Goal: Transaction & Acquisition: Book appointment/travel/reservation

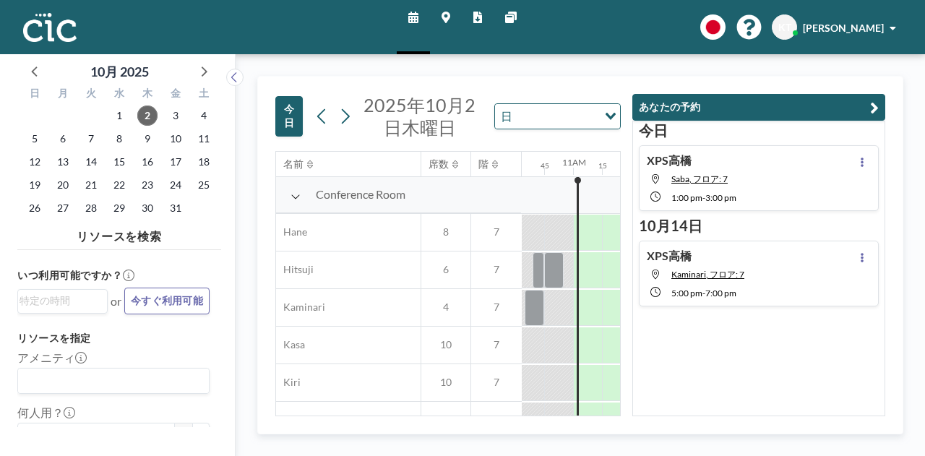
scroll to position [0, 1243]
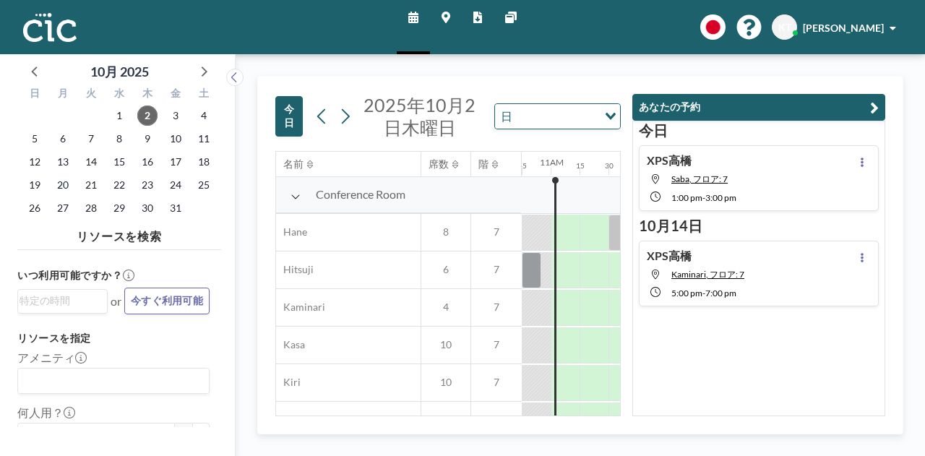
click at [879, 104] on button "あなたの予約" at bounding box center [758, 107] width 253 height 27
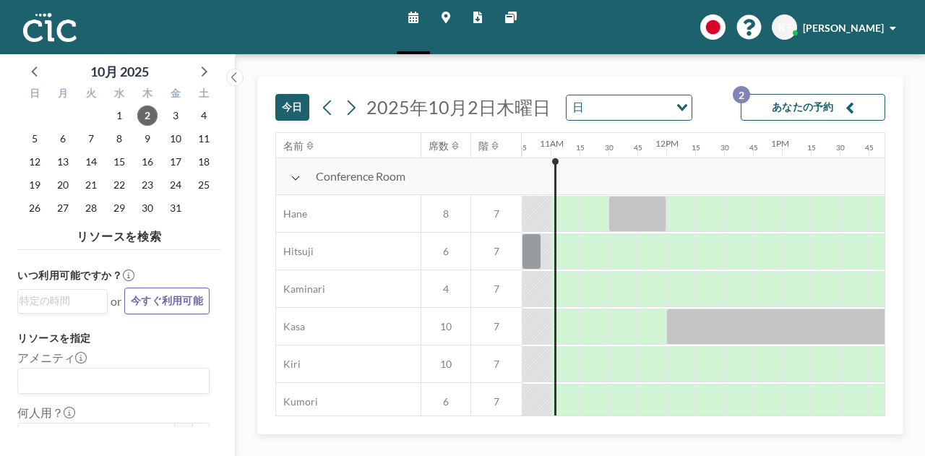
click at [295, 177] on icon at bounding box center [295, 178] width 10 height 12
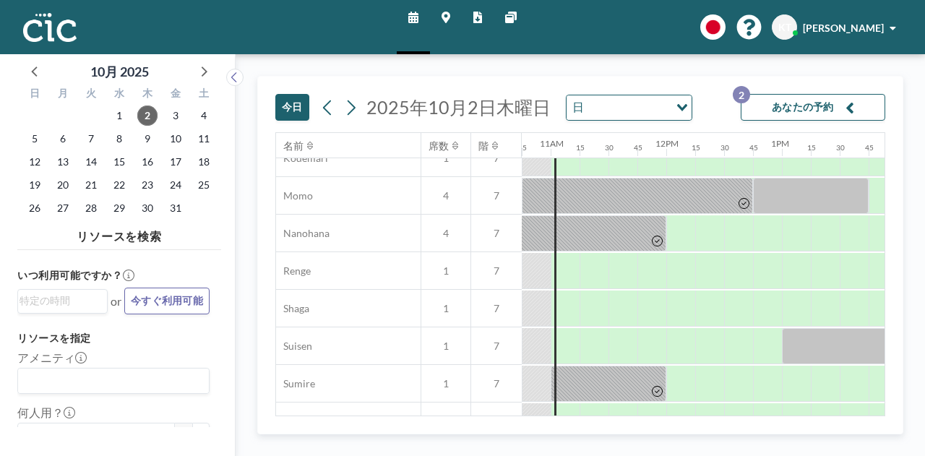
scroll to position [347, 1243]
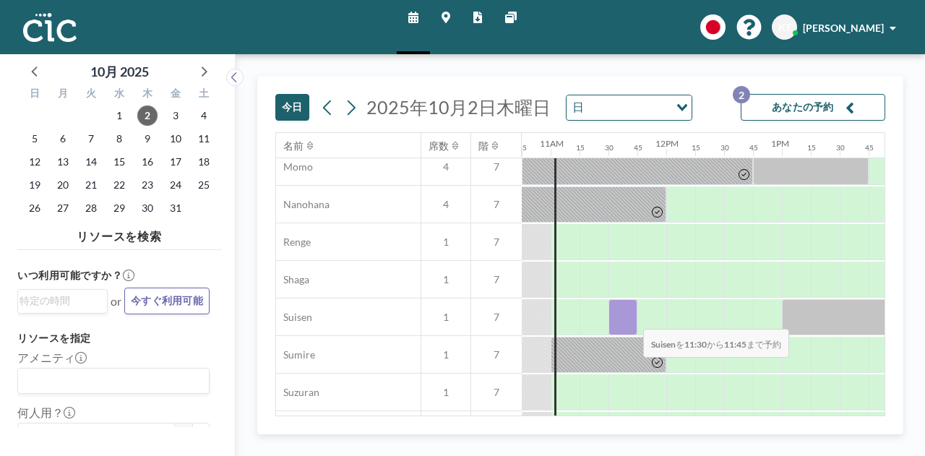
click at [631, 318] on div at bounding box center [622, 317] width 29 height 36
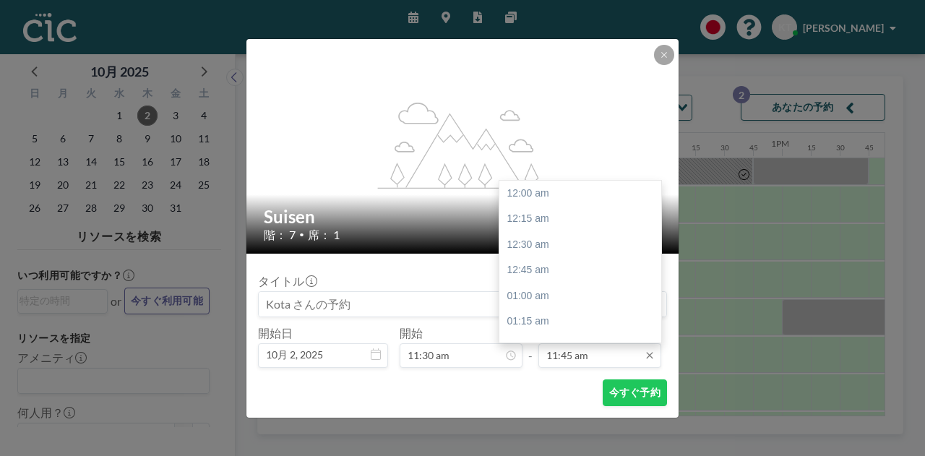
scroll to position [1209, 0]
click at [564, 248] on div "12:15 pm" at bounding box center [583, 245] width 169 height 26
type input "12:15 pm"
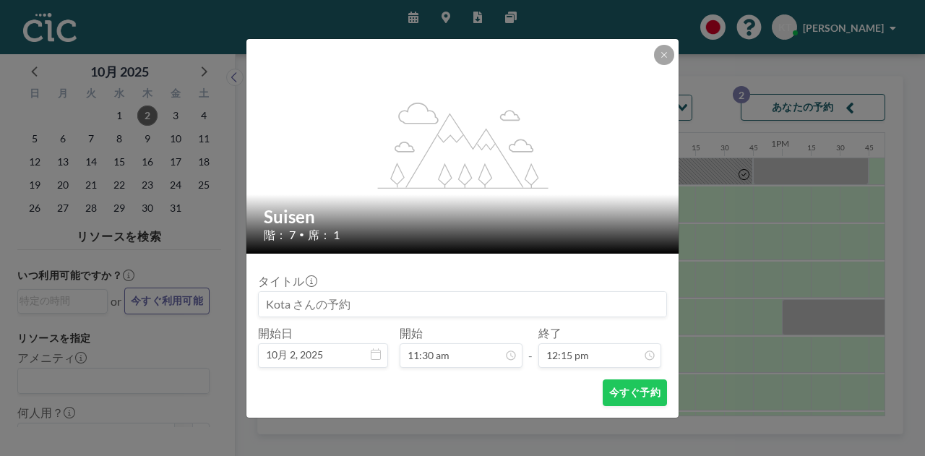
click at [347, 307] on input at bounding box center [463, 304] width 408 height 25
type input "P"
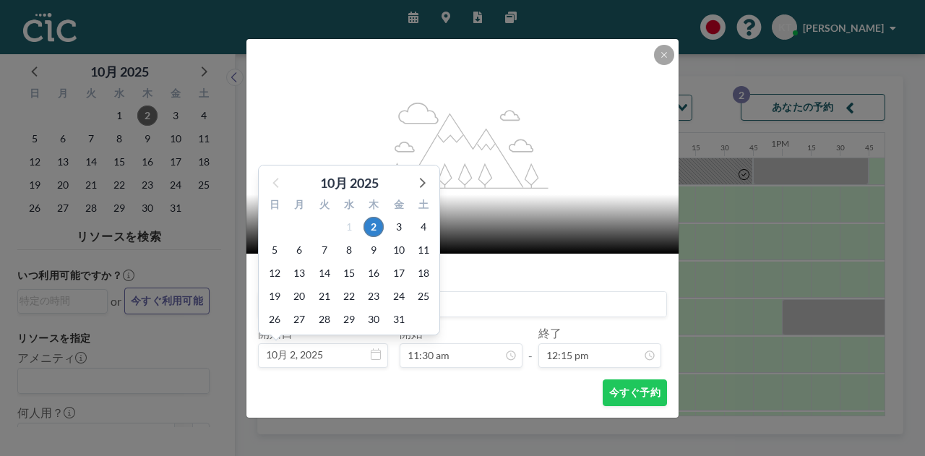
scroll to position [26, 0]
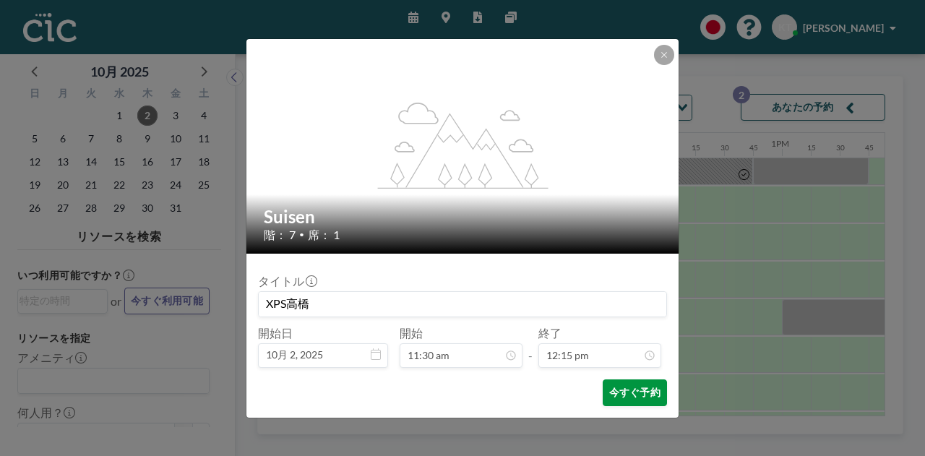
type input "XPS高橋"
click at [640, 395] on button "今すぐ予約" at bounding box center [635, 392] width 64 height 27
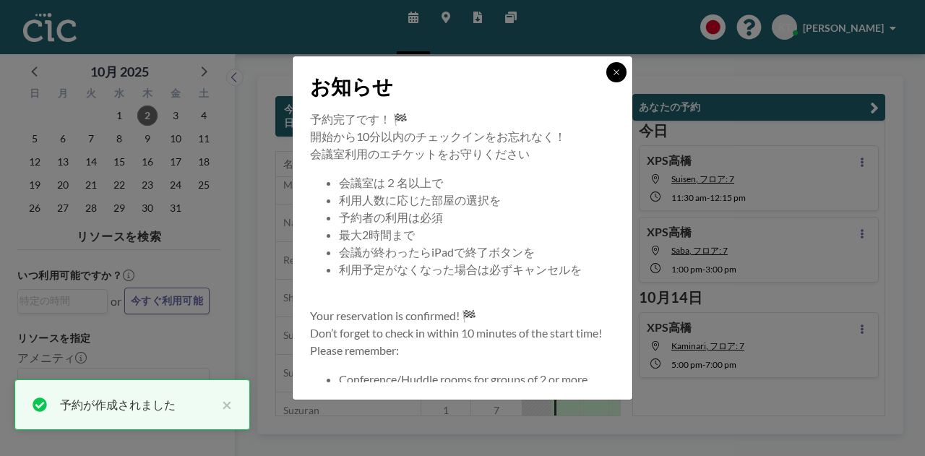
click at [617, 77] on button at bounding box center [616, 72] width 20 height 20
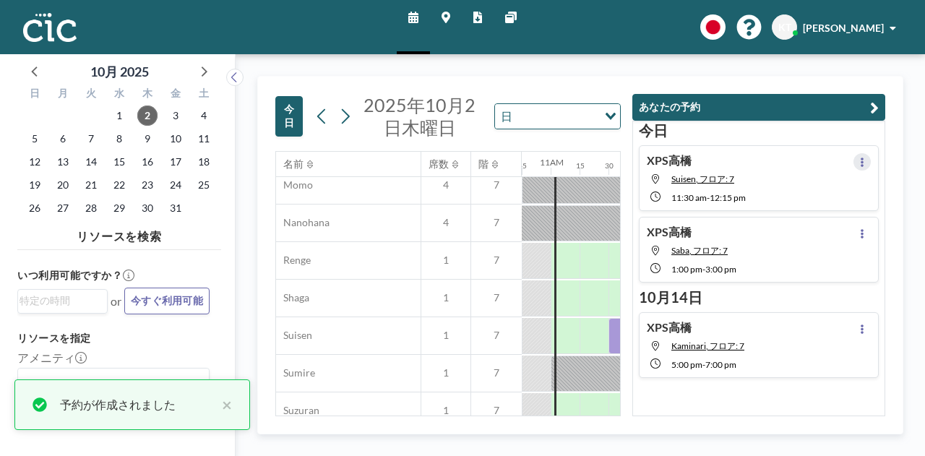
click at [858, 159] on button at bounding box center [861, 161] width 17 height 17
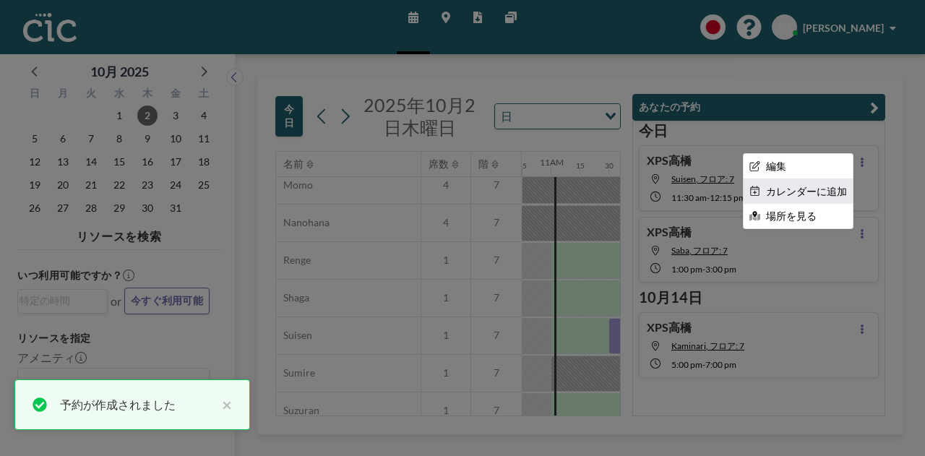
click at [832, 184] on li "カレンダーに追加" at bounding box center [797, 191] width 109 height 25
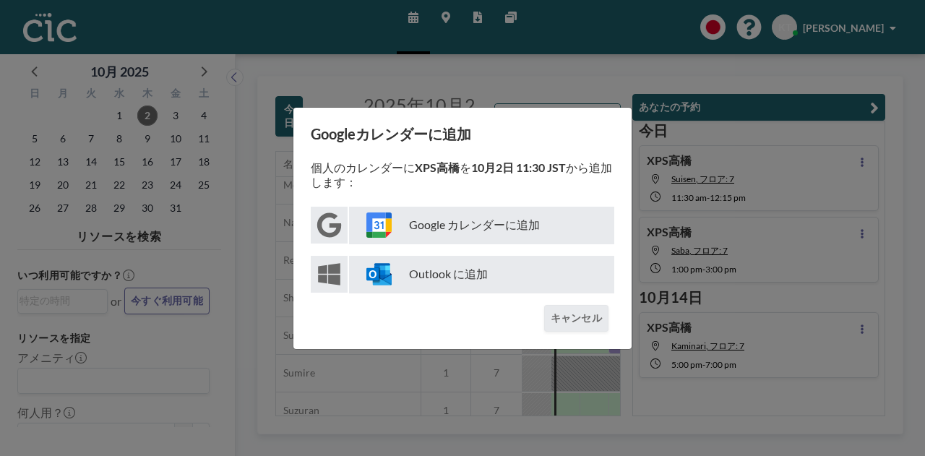
click at [491, 228] on p "Google カレンダーに追加" at bounding box center [481, 226] width 265 height 38
